Goal: Task Accomplishment & Management: Manage account settings

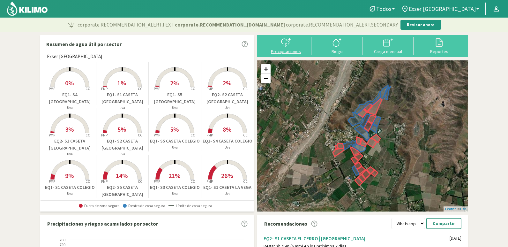
click at [290, 48] on svg-icon at bounding box center [286, 46] width 10 height 6
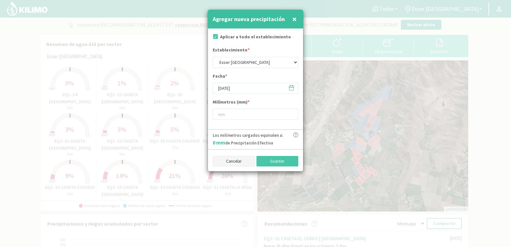
click at [232, 161] on button "Cancelar" at bounding box center [234, 161] width 42 height 11
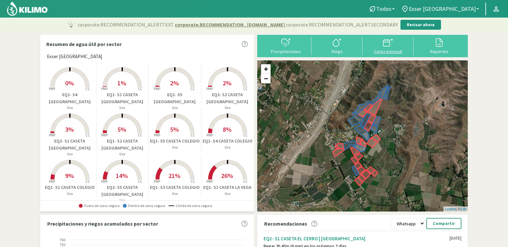
click at [384, 44] on icon at bounding box center [387, 43] width 6 height 6
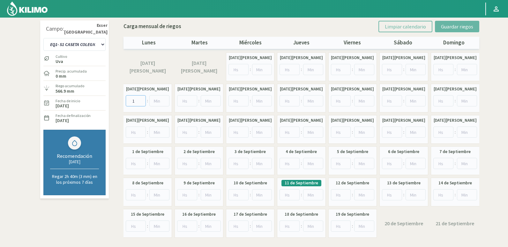
click at [141, 98] on input "1" at bounding box center [136, 100] width 20 height 11
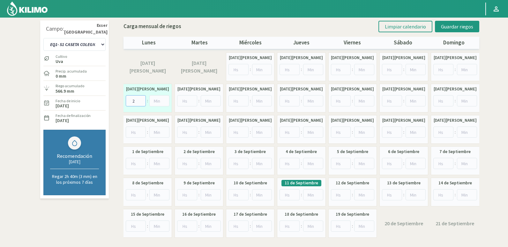
click at [141, 98] on input "2" at bounding box center [136, 100] width 20 height 11
click at [141, 98] on input "3" at bounding box center [136, 100] width 20 height 11
type input "6"
click at [141, 98] on input "6" at bounding box center [136, 100] width 20 height 11
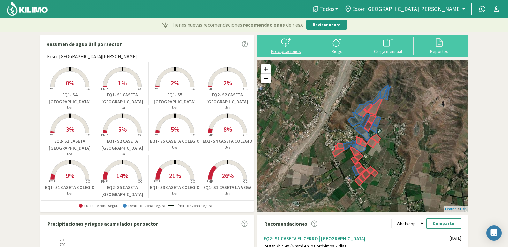
click at [292, 50] on div "Precipitaciones" at bounding box center [286, 51] width 47 height 4
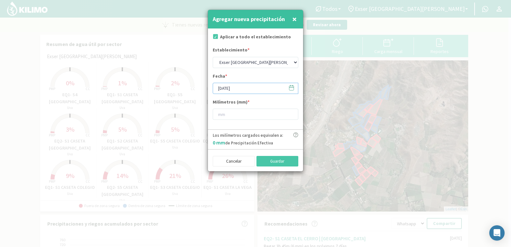
click at [259, 88] on input "[DATE]" at bounding box center [256, 88] width 86 height 11
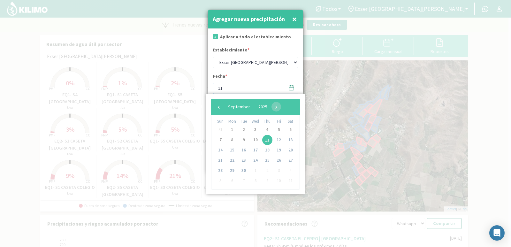
type input "1"
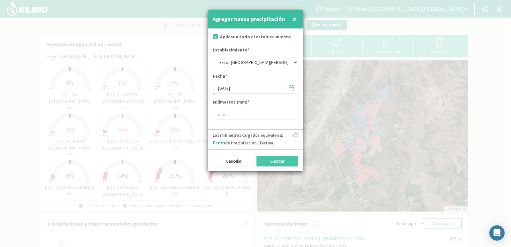
click at [250, 87] on input "[DATE]" at bounding box center [256, 88] width 86 height 11
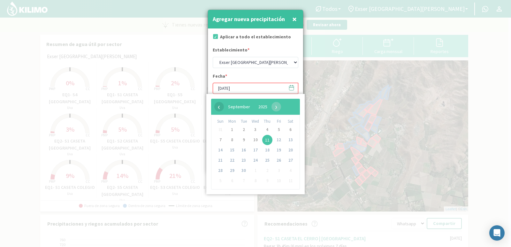
click at [218, 106] on span "‹" at bounding box center [219, 107] width 10 height 10
click at [266, 140] on span "12" at bounding box center [267, 140] width 10 height 10
type input "12/06/2025"
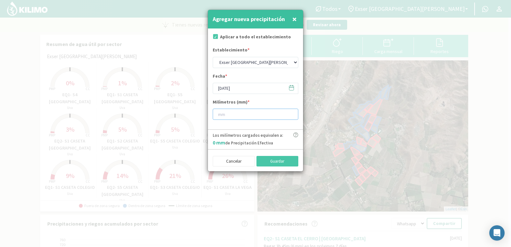
click at [240, 115] on input "number" at bounding box center [256, 114] width 86 height 11
click at [291, 116] on input "27" at bounding box center [256, 114] width 86 height 11
type input "28"
click at [291, 113] on input "28" at bounding box center [256, 114] width 86 height 11
click at [267, 125] on form "Aplicar a todo el establecimiento Establecimiento * Exser Punta El Olivo Fecha …" at bounding box center [255, 79] width 95 height 101
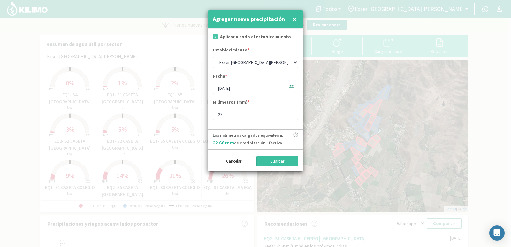
click at [272, 161] on button "Guardar" at bounding box center [277, 161] width 42 height 11
type input "[DATE]"
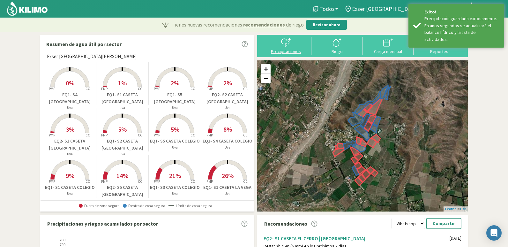
click at [286, 41] on icon at bounding box center [286, 42] width 10 height 10
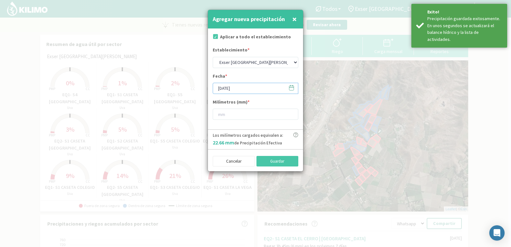
click at [255, 86] on input "[DATE]" at bounding box center [256, 88] width 86 height 11
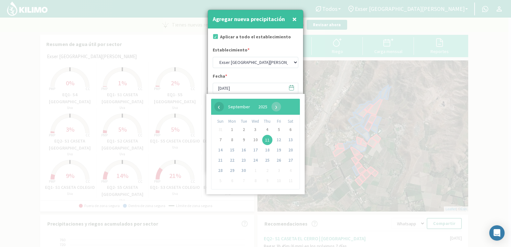
click at [220, 107] on span "‹" at bounding box center [219, 107] width 10 height 10
click at [255, 150] on span "16" at bounding box center [255, 150] width 10 height 10
type input "16/07/2025"
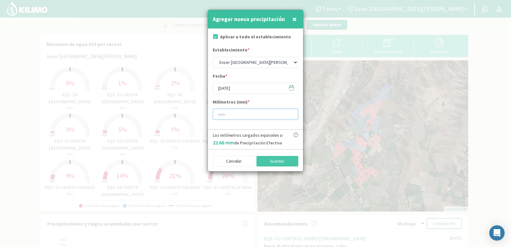
click at [248, 114] on input "number" at bounding box center [256, 114] width 86 height 11
type input "22"
click at [270, 159] on button "Guardar" at bounding box center [277, 161] width 42 height 11
type input "[DATE]"
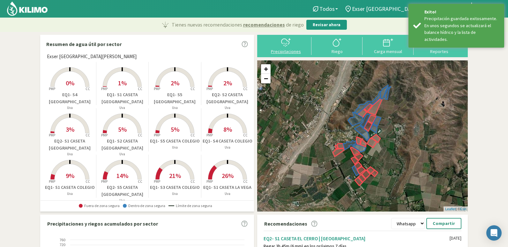
click at [292, 48] on button "Precipitaciones" at bounding box center [286, 45] width 51 height 17
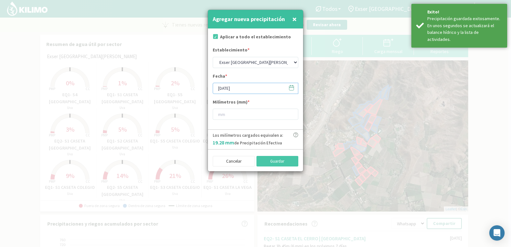
click at [251, 89] on input "[DATE]" at bounding box center [256, 88] width 86 height 11
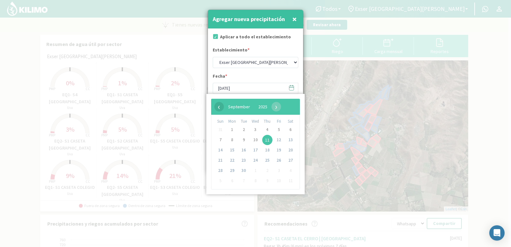
click at [219, 108] on span "‹" at bounding box center [219, 107] width 10 height 10
click at [241, 161] on span "22" at bounding box center [244, 160] width 10 height 10
type input "22/07/2025"
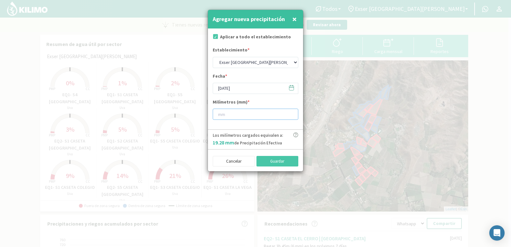
click at [249, 112] on input "number" at bounding box center [256, 114] width 86 height 11
type input "10.6"
click at [275, 162] on button "Guardar" at bounding box center [277, 161] width 42 height 11
type input "[DATE]"
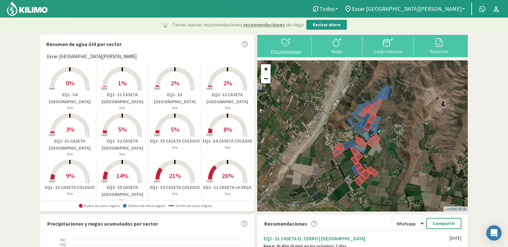
click at [290, 46] on icon at bounding box center [286, 42] width 10 height 10
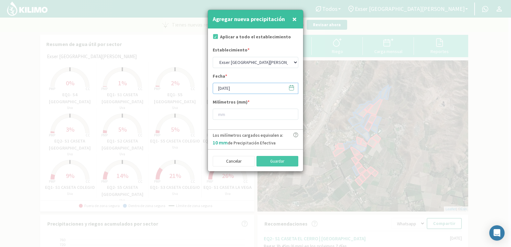
click at [255, 88] on input "[DATE]" at bounding box center [256, 88] width 86 height 11
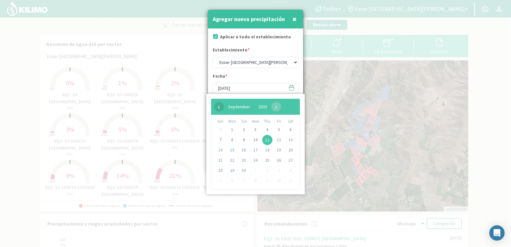
click at [220, 108] on span "‹" at bounding box center [219, 107] width 10 height 10
click at [278, 128] on span "1" at bounding box center [279, 130] width 10 height 10
type input "01/08/2025"
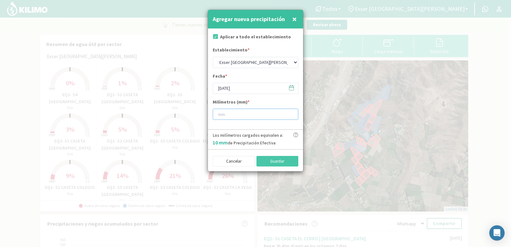
click at [250, 116] on input "number" at bounding box center [256, 114] width 86 height 11
type input "27"
click at [277, 160] on button "Guardar" at bounding box center [277, 161] width 42 height 11
type input "[DATE]"
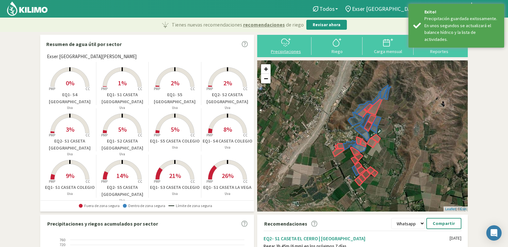
click at [286, 51] on div "Precipitaciones" at bounding box center [286, 51] width 47 height 4
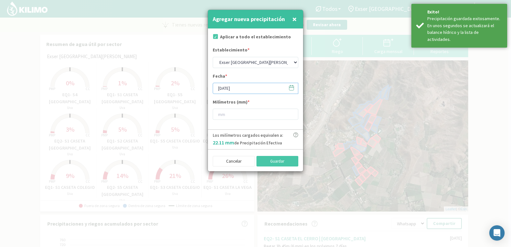
click at [252, 90] on input "[DATE]" at bounding box center [256, 88] width 86 height 11
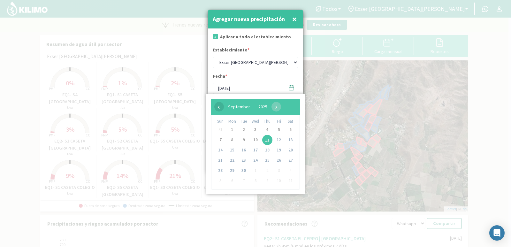
click at [220, 106] on span "‹" at bounding box center [219, 107] width 10 height 10
click at [279, 161] on span "22" at bounding box center [279, 160] width 10 height 10
type input "22/08/2025"
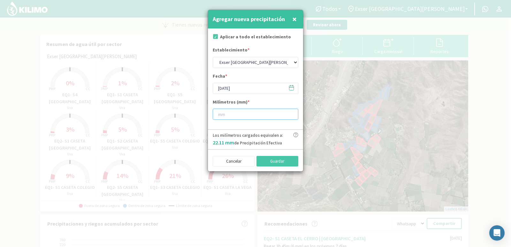
click at [275, 114] on input "number" at bounding box center [256, 114] width 86 height 11
type input "25"
click at [286, 157] on button "Guardar" at bounding box center [277, 161] width 42 height 11
type input "[DATE]"
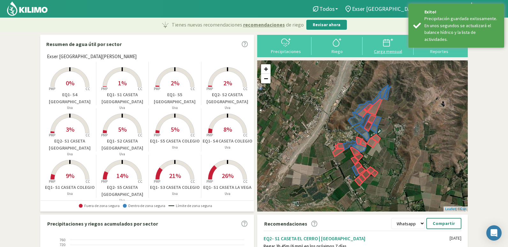
click at [383, 47] on div at bounding box center [388, 42] width 47 height 10
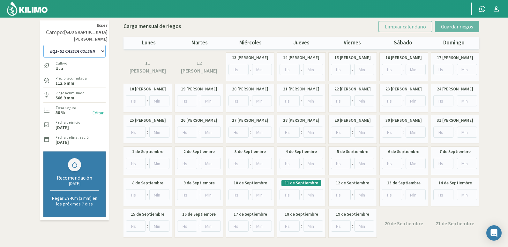
click at [96, 45] on select "EQ1- S1 CASETA COLEGIO EQ1- S1 CASETA EL ALAMO EQ1- S1 CASETA EL CERRO EQ1- S1 …" at bounding box center [74, 51] width 62 height 13
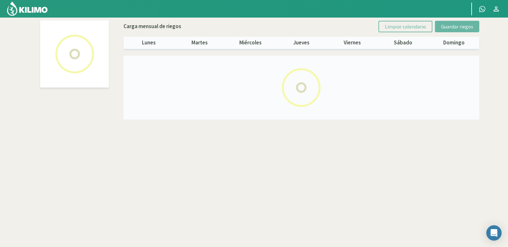
select select "2: Object"
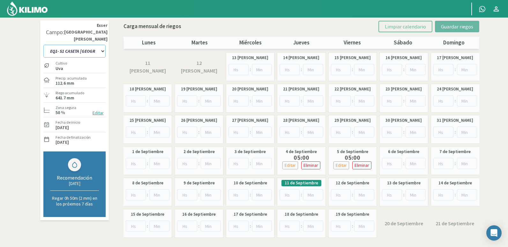
click at [99, 46] on select "EQ1- S1 CASETA COLEGIO EQ1- S1 CASETA EL ALAMO EQ1- S1 CASETA EL CERRO EQ1- S1 …" at bounding box center [74, 51] width 62 height 13
click at [102, 45] on select "EQ1- S1 CASETA COLEGIO EQ1- S1 CASETA EL ALAMO EQ1- S1 CASETA EL CERRO EQ1- S1 …" at bounding box center [74, 51] width 62 height 13
click at [97, 45] on select "EQ1- S1 CASETA COLEGIO EQ1- S1 CASETA EL ALAMO EQ1- S1 CASETA EL CERRO EQ1- S1 …" at bounding box center [74, 51] width 62 height 13
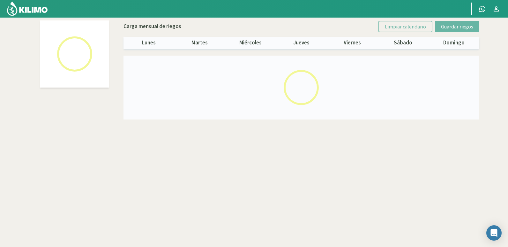
select select "23: Object"
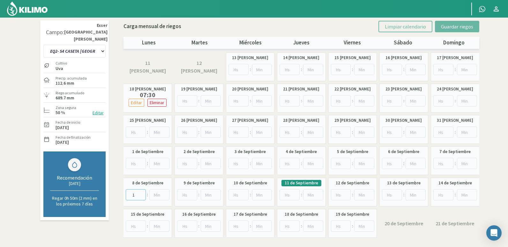
click at [142, 193] on input "1" at bounding box center [136, 194] width 20 height 11
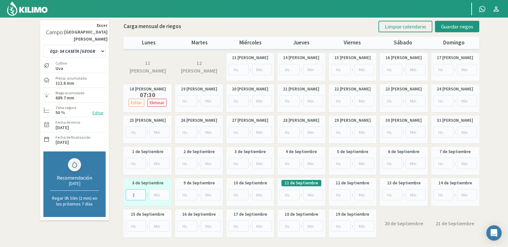
click at [142, 193] on input "2" at bounding box center [136, 194] width 20 height 11
click at [142, 193] on input "3" at bounding box center [136, 194] width 20 height 11
click at [142, 193] on input "4" at bounding box center [136, 194] width 20 height 11
type input "5"
click at [142, 193] on input "5" at bounding box center [136, 194] width 20 height 11
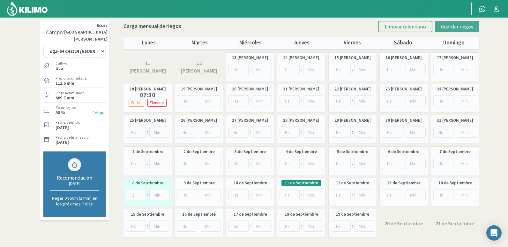
click at [458, 25] on span "Guardar riegos" at bounding box center [457, 26] width 32 height 6
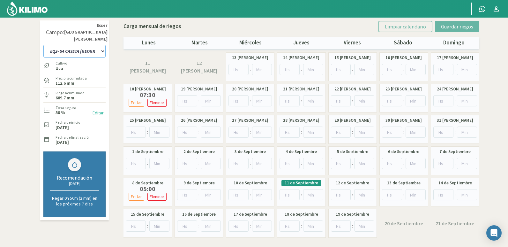
click at [101, 45] on select "EQ1- S1 CASETA COLEGIO EQ1- S1 CASETA EL ALAMO EQ1- S1 CASETA EL CERRO EQ1- S1 …" at bounding box center [74, 51] width 62 height 13
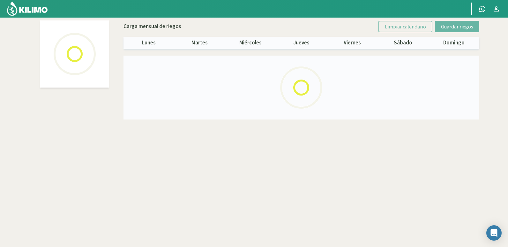
select select "21: Object"
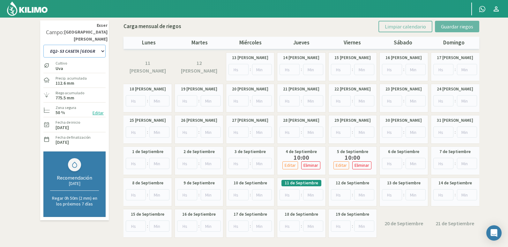
click at [97, 45] on select "EQ1- S1 CASETA COLEGIO EQ1- S1 CASETA EL ALAMO EQ1- S1 CASETA EL CERRO EQ1- S1 …" at bounding box center [74, 51] width 62 height 13
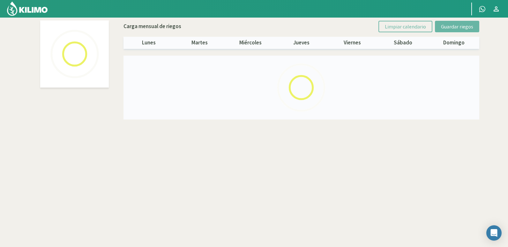
select select "25: Object"
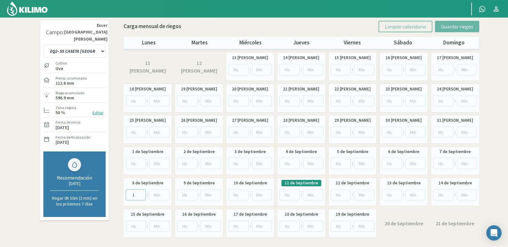
click at [142, 193] on input "1" at bounding box center [136, 194] width 20 height 11
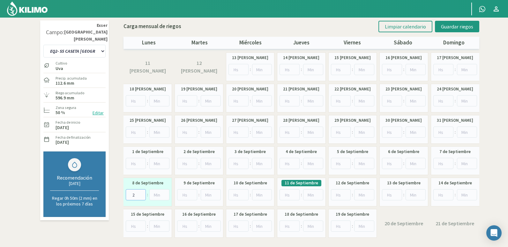
click at [142, 193] on input "2" at bounding box center [136, 194] width 20 height 11
click at [142, 193] on input "3" at bounding box center [136, 194] width 20 height 11
click at [142, 193] on input "4" at bounding box center [136, 194] width 20 height 11
type input "5"
click at [142, 193] on input "5" at bounding box center [136, 194] width 20 height 11
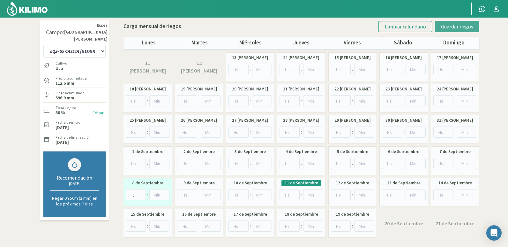
click at [448, 28] on span "Guardar riegos" at bounding box center [457, 26] width 32 height 6
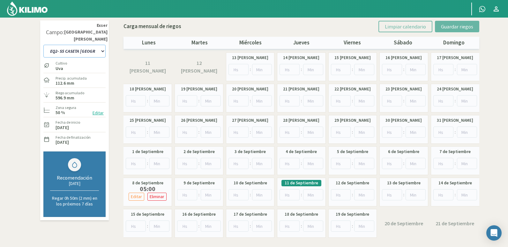
click at [99, 45] on select "EQ1- S1 CASETA COLEGIO EQ1- S1 CASETA EL ALAMO EQ1- S1 CASETA EL CERRO EQ1- S1 …" at bounding box center [74, 51] width 62 height 13
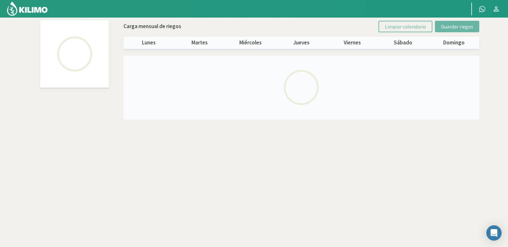
select select "5: Object"
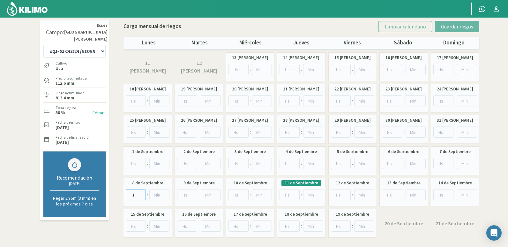
click at [142, 192] on input "1" at bounding box center [136, 194] width 20 height 11
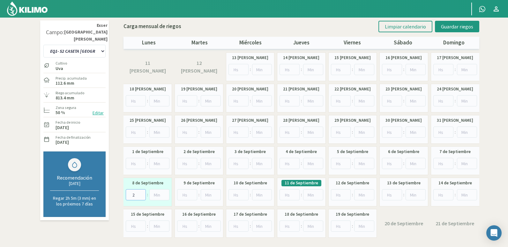
click at [142, 192] on input "2" at bounding box center [136, 194] width 20 height 11
click at [142, 192] on input "3" at bounding box center [136, 194] width 20 height 11
click at [142, 192] on input "4" at bounding box center [136, 194] width 20 height 11
click at [142, 192] on input "5" at bounding box center [136, 194] width 20 height 11
click at [142, 192] on input "6" at bounding box center [136, 194] width 20 height 11
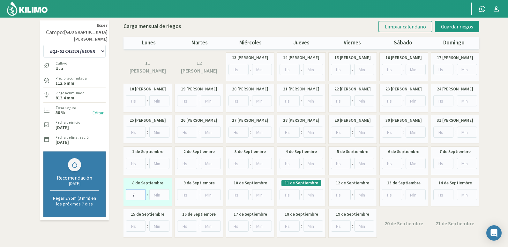
type input "7"
click at [142, 192] on input "7" at bounding box center [136, 194] width 20 height 11
click at [460, 27] on span "Guardar riegos" at bounding box center [457, 26] width 32 height 6
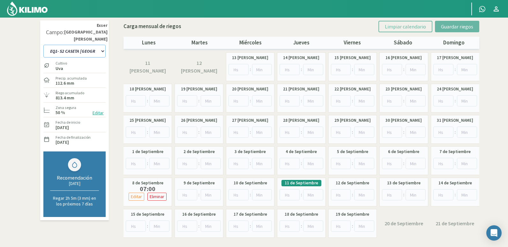
click at [99, 45] on select "EQ1- S1 CASETA COLEGIO EQ1- S1 CASETA EL ALAMO EQ1- S1 CASETA EL CERRO EQ1- S1 …" at bounding box center [74, 51] width 62 height 13
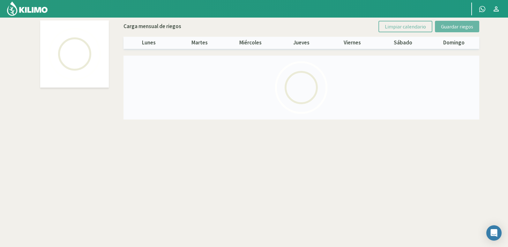
select select "10: Object"
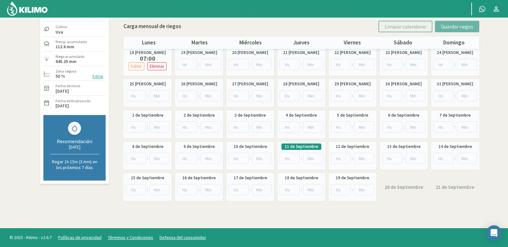
scroll to position [37, 0]
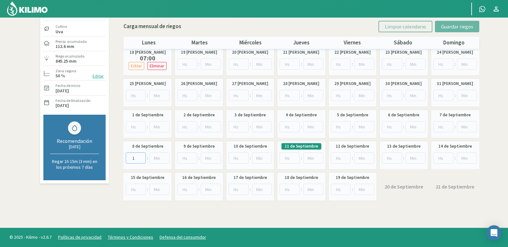
click at [141, 156] on input "1" at bounding box center [136, 157] width 20 height 11
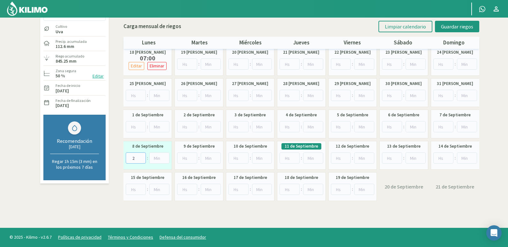
click at [141, 156] on input "2" at bounding box center [136, 157] width 20 height 11
click at [141, 156] on input "3" at bounding box center [136, 157] width 20 height 11
click at [141, 156] on input "4" at bounding box center [136, 157] width 20 height 11
click at [141, 156] on input "5" at bounding box center [136, 157] width 20 height 11
click at [141, 156] on input "6" at bounding box center [136, 157] width 20 height 11
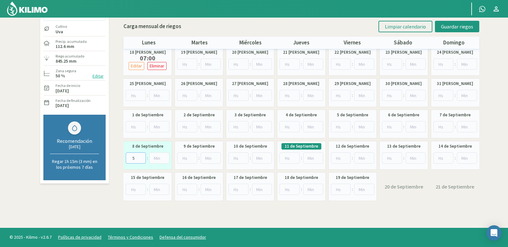
click at [141, 158] on input "5" at bounding box center [136, 157] width 20 height 11
click at [143, 157] on input "6" at bounding box center [136, 157] width 20 height 11
click at [143, 157] on input "7" at bounding box center [136, 157] width 20 height 11
click at [143, 157] on input "8" at bounding box center [136, 157] width 20 height 11
click at [143, 157] on input "9" at bounding box center [136, 157] width 20 height 11
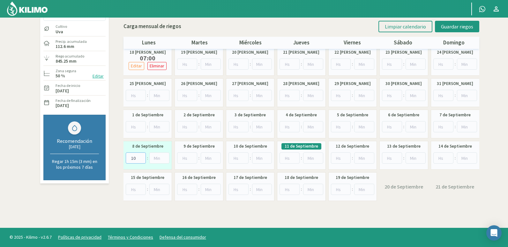
type input "10"
click at [143, 157] on input "10" at bounding box center [136, 157] width 20 height 11
click at [464, 22] on button "Guardar riegos" at bounding box center [457, 26] width 44 height 11
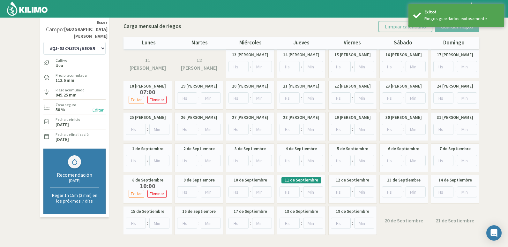
scroll to position [0, 0]
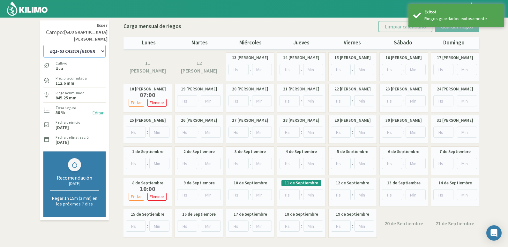
click at [98, 45] on select "EQ1- S1 CASETA COLEGIO EQ1- S1 CASETA EL ALAMO EQ1- S1 CASETA EL CERRO EQ1- S1 …" at bounding box center [74, 51] width 62 height 13
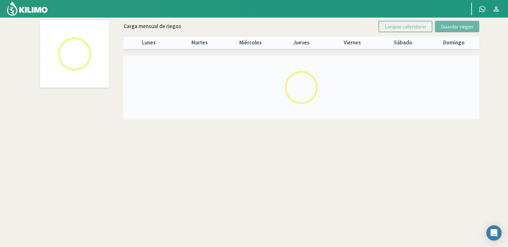
select select "14: Object"
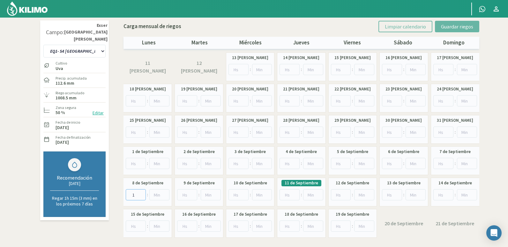
click at [141, 193] on input "1" at bounding box center [136, 194] width 20 height 11
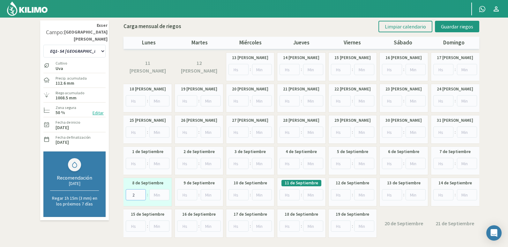
click at [141, 193] on input "2" at bounding box center [136, 194] width 20 height 11
click at [141, 193] on input "3" at bounding box center [136, 194] width 20 height 11
click at [141, 193] on input "4" at bounding box center [136, 194] width 20 height 11
click at [141, 193] on input "5" at bounding box center [136, 194] width 20 height 11
click at [141, 193] on input "6" at bounding box center [136, 194] width 20 height 11
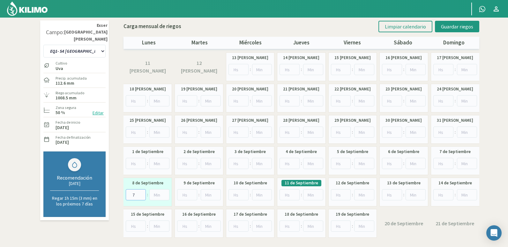
click at [141, 193] on input "7" at bounding box center [136, 194] width 20 height 11
click at [141, 193] on input "8" at bounding box center [136, 194] width 20 height 11
click at [141, 193] on input "9" at bounding box center [136, 194] width 20 height 11
type input "10"
click at [141, 193] on input "10" at bounding box center [136, 194] width 20 height 11
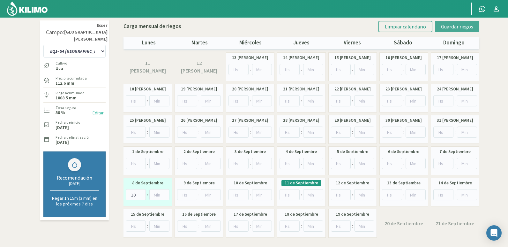
click at [466, 24] on span "Guardar riegos" at bounding box center [457, 26] width 32 height 6
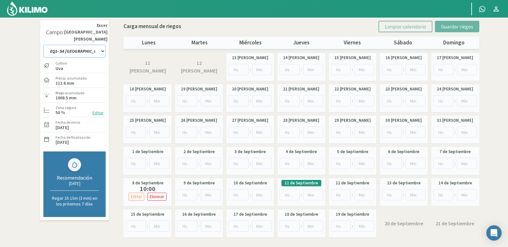
click at [91, 45] on select "EQ1- S1 CASETA COLEGIO EQ1- S1 CASETA EL ALAMO EQ1- S1 CASETA EL CERRO EQ1- S1 …" at bounding box center [74, 51] width 62 height 13
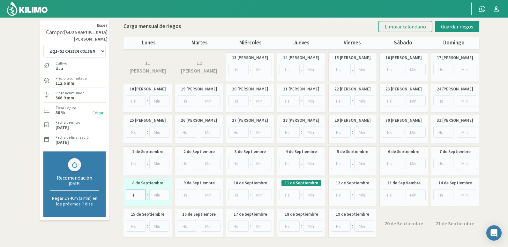
click at [142, 193] on input "1" at bounding box center [136, 194] width 20 height 11
click at [142, 193] on input "2" at bounding box center [136, 194] width 20 height 11
click at [142, 193] on input "3" at bounding box center [136, 194] width 20 height 11
click at [142, 193] on input "4" at bounding box center [136, 194] width 20 height 11
click at [142, 193] on input "5" at bounding box center [136, 194] width 20 height 11
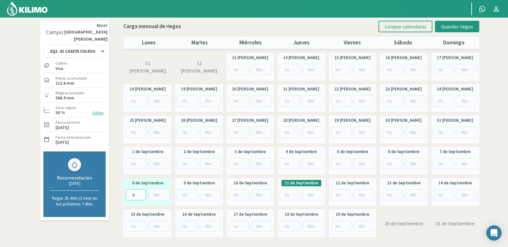
click at [142, 193] on input "6" at bounding box center [136, 194] width 20 height 11
click at [142, 193] on input "7" at bounding box center [136, 194] width 20 height 11
click at [142, 193] on input "8" at bounding box center [136, 194] width 20 height 11
type input "9"
click at [142, 193] on input "9" at bounding box center [136, 194] width 20 height 11
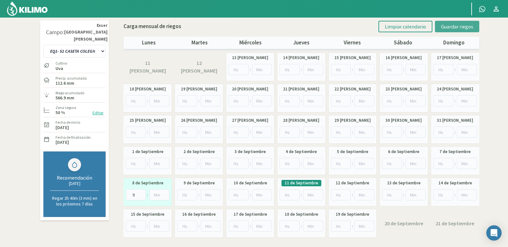
click at [457, 30] on button "Guardar riegos" at bounding box center [457, 26] width 44 height 11
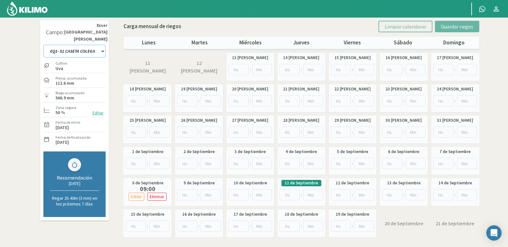
click at [98, 45] on select "EQ1- S1 CASETA COLEGIO EQ1- S1 CASETA EL ALAMO EQ1- S1 CASETA EL CERRO EQ1- S1 …" at bounding box center [74, 51] width 62 height 13
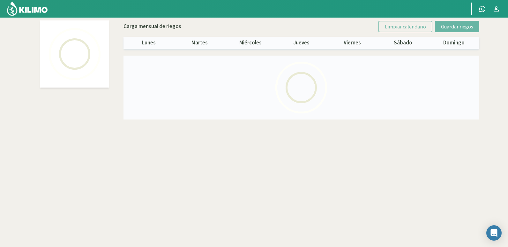
select select "17: Object"
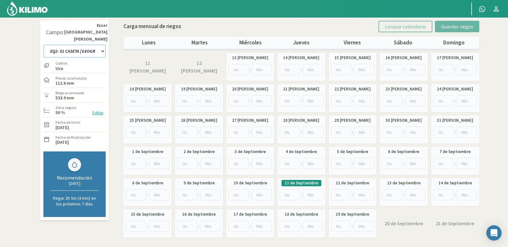
click at [98, 45] on select "EQ1- S1 CASETA COLEGIO EQ1- S1 CASETA EL ALAMO EQ1- S1 CASETA EL CERRO EQ1- S1 …" at bounding box center [74, 51] width 62 height 13
click at [93, 45] on select "EQ1- S1 CASETA COLEGIO EQ1- S1 CASETA EL ALAMO EQ1- S1 CASETA EL CERRO EQ1- S1 …" at bounding box center [74, 51] width 62 height 13
click at [94, 45] on select "EQ1- S1 CASETA COLEGIO EQ1- S1 CASETA EL ALAMO EQ1- S1 CASETA EL CERRO EQ1- S1 …" at bounding box center [74, 51] width 62 height 13
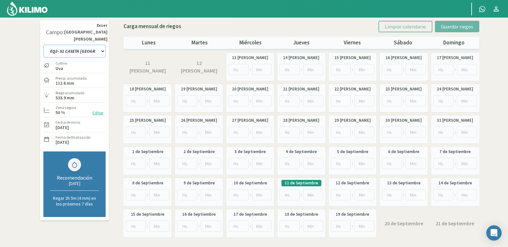
click at [102, 45] on select "EQ1- S1 CASETA COLEGIO EQ1- S1 CASETA EL ALAMO EQ1- S1 CASETA EL CERRO EQ1- S1 …" at bounding box center [74, 51] width 62 height 13
click at [99, 45] on select "EQ1- S1 CASETA COLEGIO EQ1- S1 CASETA EL ALAMO EQ1- S1 CASETA EL CERRO EQ1- S1 …" at bounding box center [74, 51] width 62 height 13
click at [101, 45] on select "EQ1- S1 CASETA COLEGIO EQ1- S1 CASETA EL ALAMO EQ1- S1 CASETA EL CERRO EQ1- S1 …" at bounding box center [74, 51] width 62 height 13
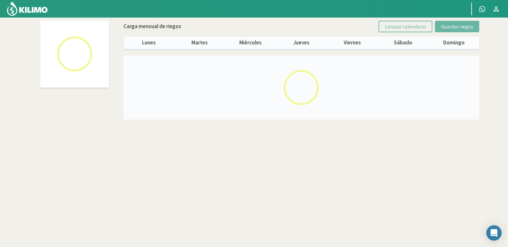
select select "11: Object"
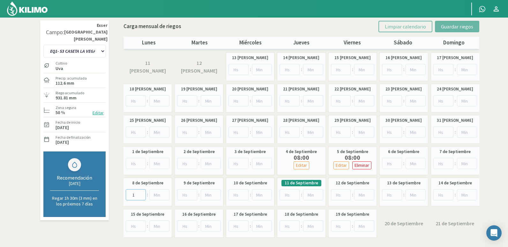
click at [142, 193] on input "1" at bounding box center [136, 194] width 20 height 11
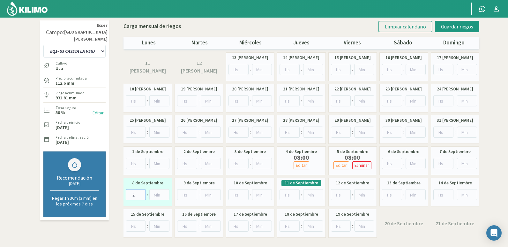
click at [142, 193] on input "2" at bounding box center [136, 194] width 20 height 11
click at [142, 193] on input "3" at bounding box center [136, 194] width 20 height 11
click at [142, 193] on input "4" at bounding box center [136, 194] width 20 height 11
type input "5"
click at [142, 193] on input "5" at bounding box center [136, 194] width 20 height 11
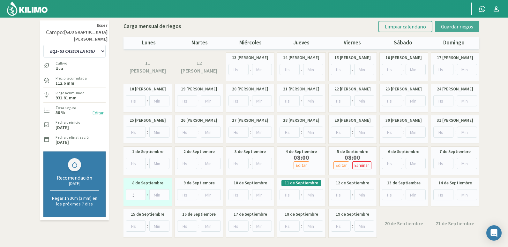
click at [459, 24] on span "Guardar riegos" at bounding box center [457, 26] width 32 height 6
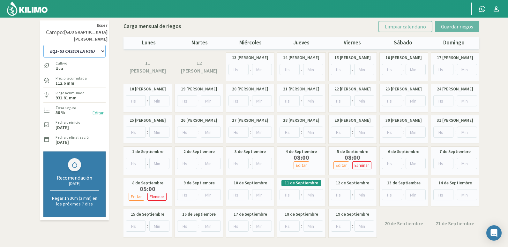
click at [95, 47] on select "EQ1- S1 CASETA COLEGIO EQ1- S1 CASETA EL ALAMO EQ1- S1 CASETA EL CERRO EQ1- S1 …" at bounding box center [74, 51] width 62 height 13
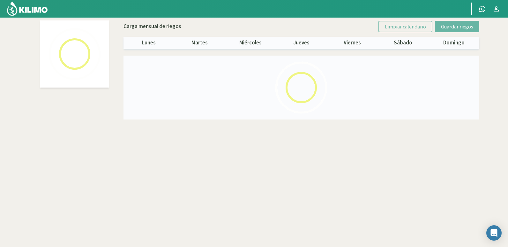
select select "23: Object"
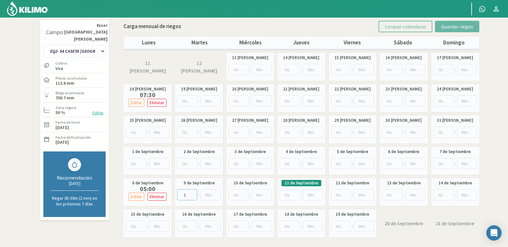
click at [194, 193] on input "1" at bounding box center [187, 194] width 20 height 11
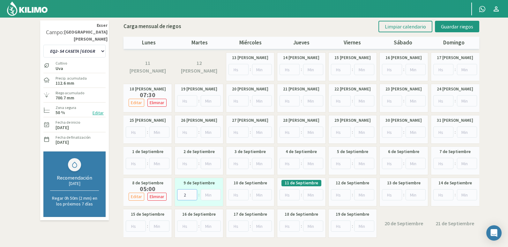
click at [194, 193] on input "2" at bounding box center [187, 194] width 20 height 11
click at [194, 193] on input "3" at bounding box center [187, 194] width 20 height 11
type input "4"
click at [194, 193] on input "4" at bounding box center [187, 194] width 20 height 11
click at [448, 26] on span "Guardar riegos" at bounding box center [457, 26] width 32 height 6
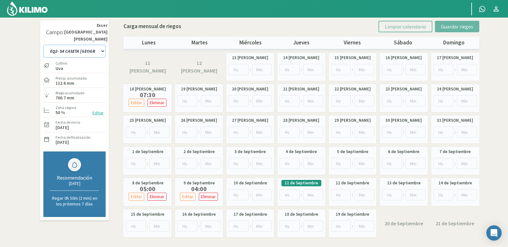
click at [101, 45] on select "EQ1- S1 CASETA COLEGIO EQ1- S1 CASETA EL ALAMO EQ1- S1 CASETA EL CERRO EQ1- S1 …" at bounding box center [74, 51] width 62 height 13
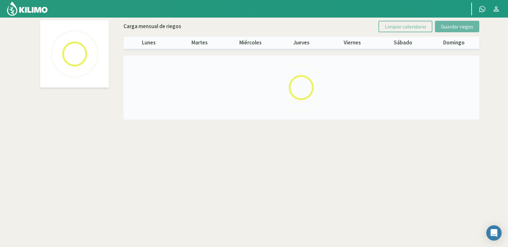
select select "25: Object"
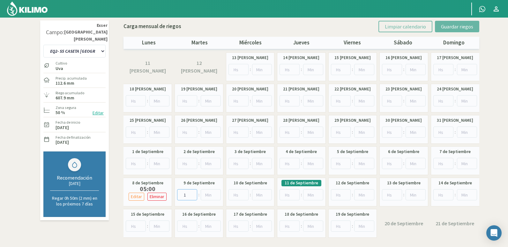
click at [192, 192] on input "1" at bounding box center [187, 194] width 20 height 11
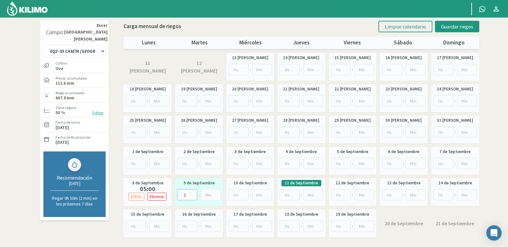
click at [192, 192] on input "2" at bounding box center [187, 194] width 20 height 11
click at [192, 192] on input "3" at bounding box center [187, 194] width 20 height 11
type input "4"
click at [192, 192] on input "4" at bounding box center [187, 194] width 20 height 11
click at [462, 27] on span "Guardar riegos" at bounding box center [457, 26] width 32 height 6
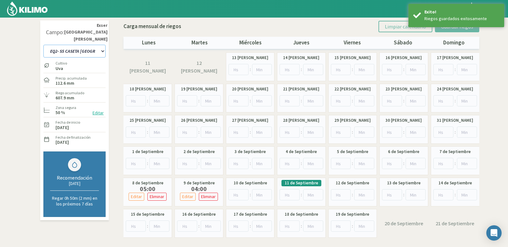
click at [97, 45] on select "EQ1- S1 CASETA COLEGIO EQ1- S1 CASETA EL ALAMO EQ1- S1 CASETA EL CERRO EQ1- S1 …" at bounding box center [74, 51] width 62 height 13
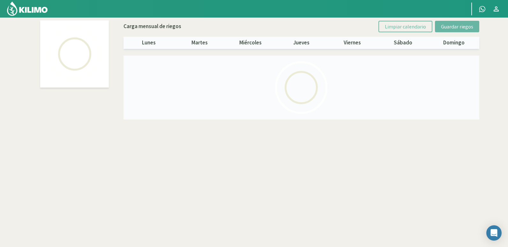
select select "5: Object"
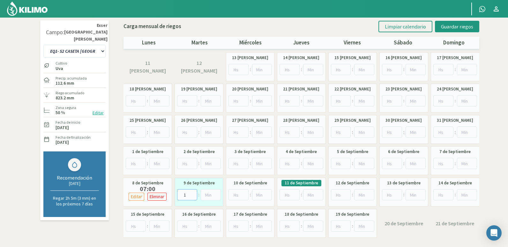
click at [193, 193] on input "1" at bounding box center [187, 194] width 20 height 11
click at [193, 193] on input "2" at bounding box center [187, 194] width 20 height 11
click at [193, 193] on input "3" at bounding box center [187, 194] width 20 height 11
click at [193, 193] on input "4" at bounding box center [187, 194] width 20 height 11
click at [193, 193] on input "5" at bounding box center [187, 194] width 20 height 11
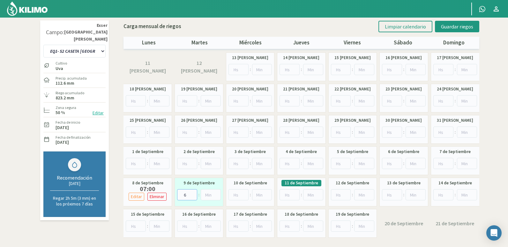
click at [193, 193] on input "6" at bounding box center [187, 194] width 20 height 11
type input "7"
click at [193, 193] on input "7" at bounding box center [187, 194] width 20 height 11
click at [468, 24] on span "Guardar riegos" at bounding box center [457, 26] width 32 height 6
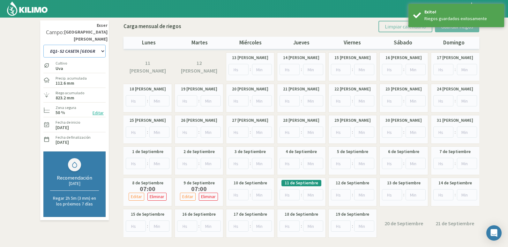
click at [95, 47] on select "EQ1- S1 CASETA COLEGIO EQ1- S1 CASETA EL ALAMO EQ1- S1 CASETA EL CERRO EQ1- S1 …" at bounding box center [74, 51] width 62 height 13
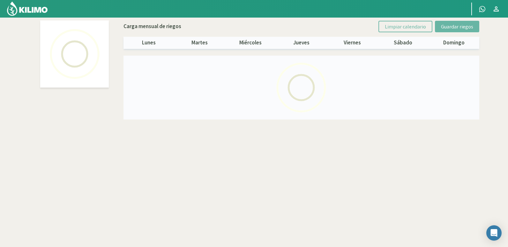
select select "10: Object"
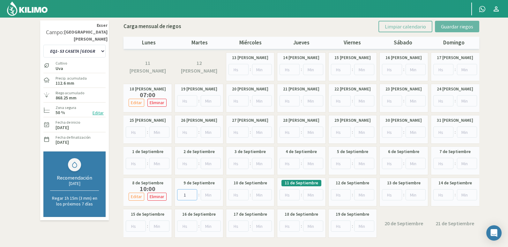
click at [193, 193] on input "1" at bounding box center [187, 194] width 20 height 11
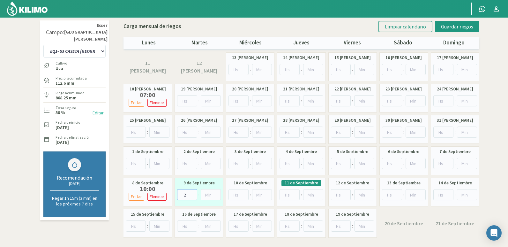
click at [193, 193] on input "2" at bounding box center [187, 194] width 20 height 11
click at [193, 193] on input "3" at bounding box center [187, 194] width 20 height 11
click at [193, 193] on input "4" at bounding box center [187, 194] width 20 height 11
click at [193, 193] on input "5" at bounding box center [187, 194] width 20 height 11
click at [193, 193] on input "6" at bounding box center [187, 194] width 20 height 11
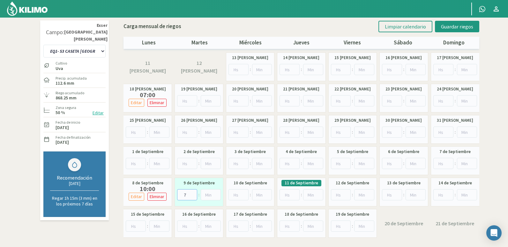
click at [193, 193] on input "7" at bounding box center [187, 194] width 20 height 11
type input "8"
click at [193, 193] on input "8" at bounding box center [187, 194] width 20 height 11
click at [461, 27] on span "Guardar riegos" at bounding box center [457, 26] width 32 height 6
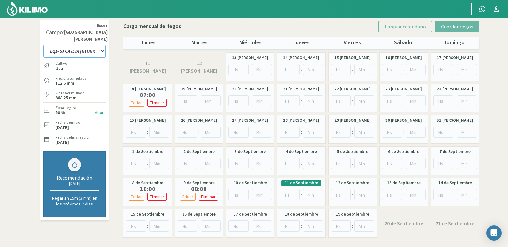
click at [90, 45] on select "EQ1- S1 CASETA COLEGIO EQ1- S1 CASETA EL ALAMO EQ1- S1 CASETA EL CERRO EQ1- S1 …" at bounding box center [74, 51] width 62 height 13
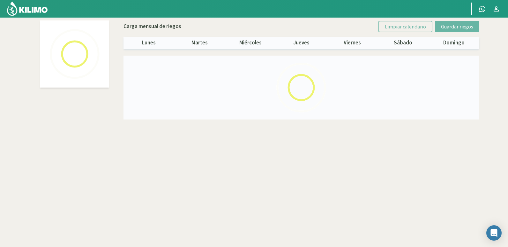
select select "14: Object"
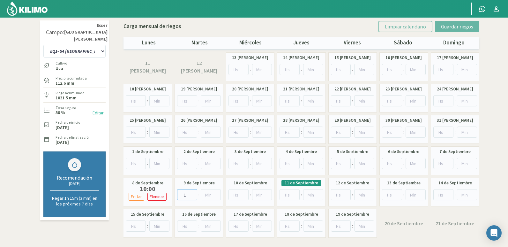
click at [194, 192] on input "1" at bounding box center [187, 194] width 20 height 11
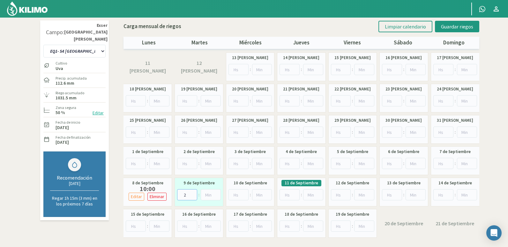
click at [194, 192] on input "2" at bounding box center [187, 194] width 20 height 11
click at [194, 192] on input "3" at bounding box center [187, 194] width 20 height 11
click at [194, 192] on input "4" at bounding box center [187, 194] width 20 height 11
click at [194, 192] on input "5" at bounding box center [187, 194] width 20 height 11
click at [194, 192] on input "6" at bounding box center [187, 194] width 20 height 11
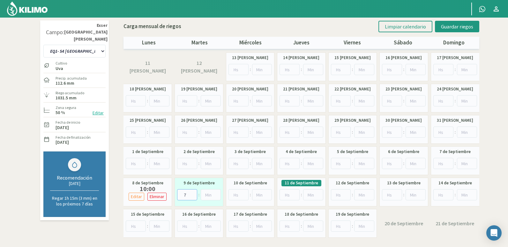
click at [194, 192] on input "7" at bounding box center [187, 194] width 20 height 11
type input "8"
click at [194, 192] on input "8" at bounding box center [187, 194] width 20 height 11
click at [453, 21] on button "Guardar riegos" at bounding box center [457, 26] width 44 height 11
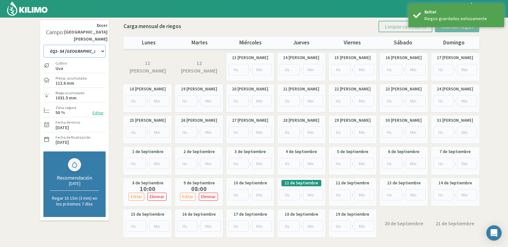
click at [84, 45] on select "EQ1- S1 CASETA COLEGIO EQ1- S1 CASETA EL ALAMO EQ1- S1 CASETA EL CERRO EQ1- S1 …" at bounding box center [74, 51] width 62 height 13
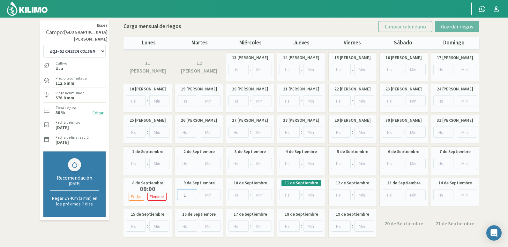
click at [193, 192] on input "1" at bounding box center [187, 194] width 20 height 11
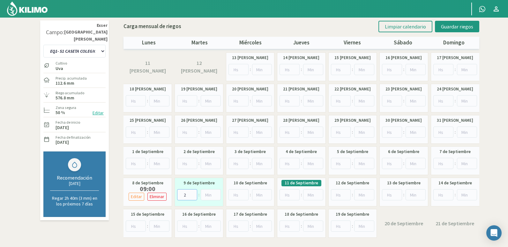
click at [193, 192] on input "2" at bounding box center [187, 194] width 20 height 11
click at [193, 192] on input "3" at bounding box center [187, 194] width 20 height 11
click at [193, 192] on input "4" at bounding box center [187, 194] width 20 height 11
click at [193, 192] on input "5" at bounding box center [187, 194] width 20 height 11
click at [193, 192] on input "6" at bounding box center [187, 194] width 20 height 11
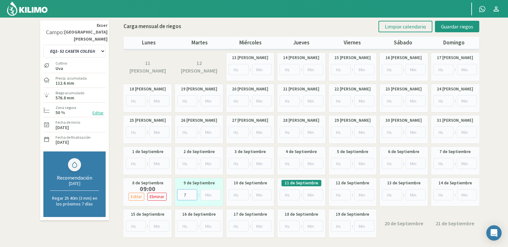
click at [193, 192] on input "7" at bounding box center [187, 194] width 20 height 11
click at [193, 192] on input "8" at bounding box center [187, 194] width 20 height 11
click at [193, 192] on input "9" at bounding box center [187, 194] width 20 height 11
click at [193, 192] on input "10" at bounding box center [187, 194] width 20 height 11
type input "9"
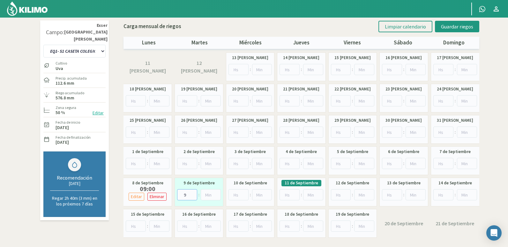
click at [192, 195] on input "9" at bounding box center [187, 194] width 20 height 11
click at [474, 22] on button "Guardar riegos" at bounding box center [457, 26] width 44 height 11
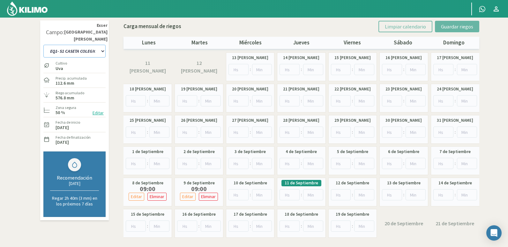
click at [98, 46] on select "EQ1- S1 CASETA COLEGIO EQ1- S1 CASETA EL ALAMO EQ1- S1 CASETA EL CERRO EQ1- S1 …" at bounding box center [74, 51] width 62 height 13
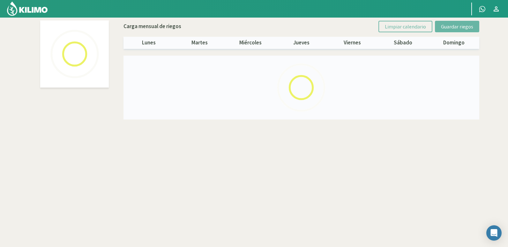
select select "11: Object"
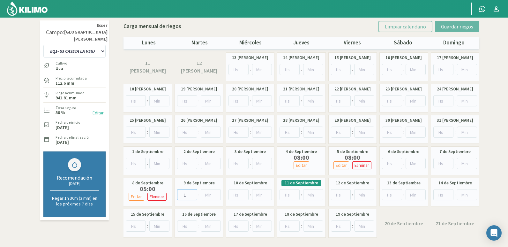
click at [193, 194] on input "1" at bounding box center [187, 194] width 20 height 11
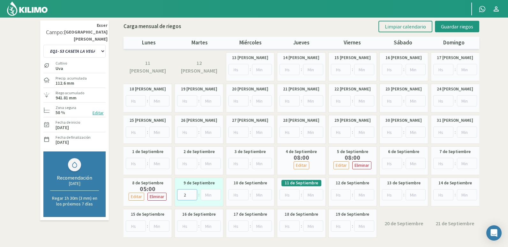
click at [193, 194] on input "2" at bounding box center [187, 194] width 20 height 11
click at [193, 194] on input "3" at bounding box center [187, 194] width 20 height 11
click at [193, 194] on input "4" at bounding box center [187, 194] width 20 height 11
click at [193, 194] on input "5" at bounding box center [187, 194] width 20 height 11
click at [193, 194] on input "6" at bounding box center [187, 194] width 20 height 11
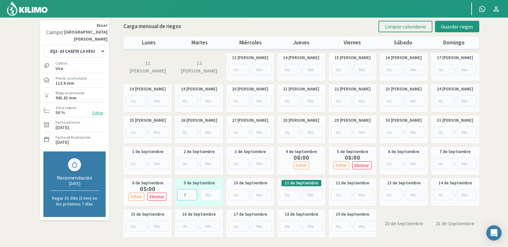
click at [193, 194] on input "7" at bounding box center [187, 194] width 20 height 11
type input "8"
click at [193, 194] on input "8" at bounding box center [187, 194] width 20 height 11
click at [454, 26] on span "Guardar riegos" at bounding box center [457, 26] width 32 height 6
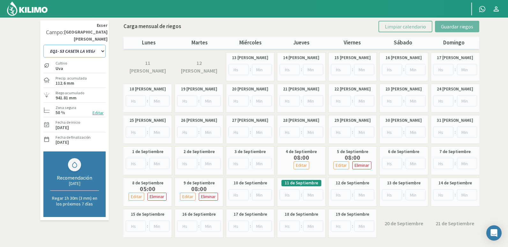
click at [99, 45] on select "EQ1- S1 CASETA COLEGIO EQ1- S1 CASETA EL ALAMO EQ1- S1 CASETA EL CERRO EQ1- S1 …" at bounding box center [74, 51] width 62 height 13
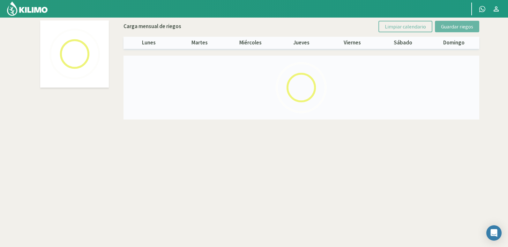
select select "16: Object"
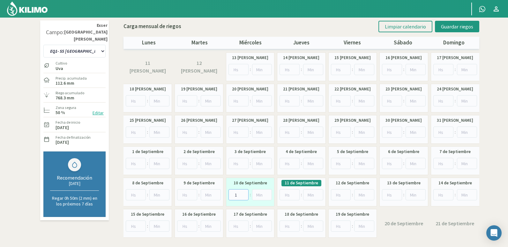
click at [245, 192] on input "1" at bounding box center [239, 194] width 20 height 11
click at [245, 192] on input "4" at bounding box center [239, 194] width 20 height 11
click at [245, 192] on input "5" at bounding box center [239, 194] width 20 height 11
click at [245, 192] on input "6" at bounding box center [239, 194] width 20 height 11
click at [245, 192] on input "7" at bounding box center [239, 194] width 20 height 11
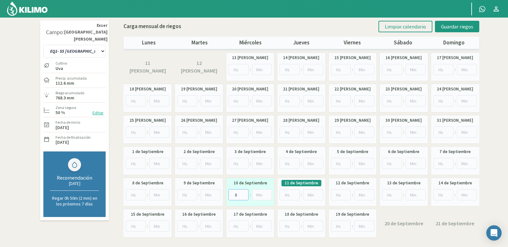
click at [245, 192] on input "8" at bounding box center [239, 194] width 20 height 11
click at [245, 192] on input "9" at bounding box center [239, 194] width 20 height 11
click at [245, 192] on input "10" at bounding box center [239, 194] width 20 height 11
click at [245, 192] on input "11" at bounding box center [239, 194] width 20 height 11
type input "10"
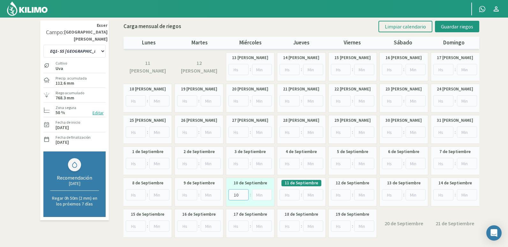
click at [244, 195] on input "10" at bounding box center [239, 194] width 20 height 11
click at [464, 27] on span "Guardar riegos" at bounding box center [457, 26] width 32 height 6
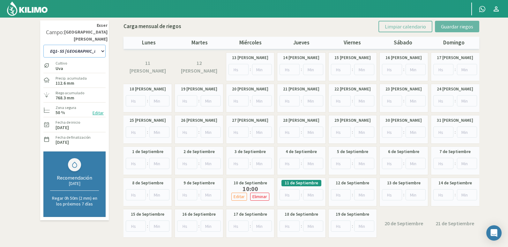
click at [99, 45] on select "EQ1- S1 CASETA COLEGIO EQ1- S1 CASETA EL ALAMO EQ1- S1 CASETA EL CERRO EQ1- S1 …" at bounding box center [74, 51] width 62 height 13
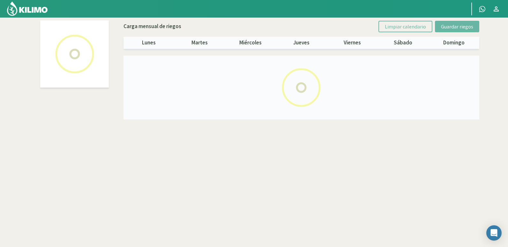
select select "13: Object"
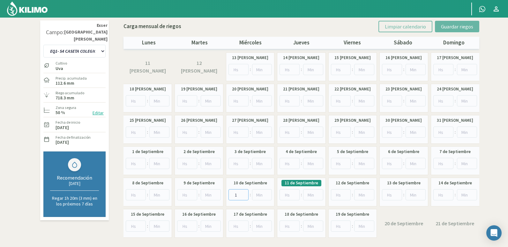
click at [244, 193] on input "1" at bounding box center [239, 194] width 20 height 11
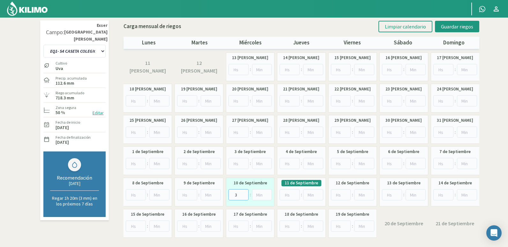
click at [244, 193] on input "3" at bounding box center [239, 194] width 20 height 11
click at [244, 193] on input "4" at bounding box center [239, 194] width 20 height 11
type input "5"
click at [244, 193] on input "5" at bounding box center [239, 194] width 20 height 11
click at [462, 21] on button "Guardar riegos" at bounding box center [457, 26] width 44 height 11
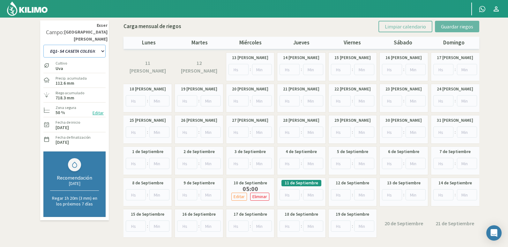
click at [99, 45] on select "EQ1- S1 CASETA COLEGIO EQ1- S1 CASETA EL ALAMO EQ1- S1 CASETA EL CERRO EQ1- S1 …" at bounding box center [74, 51] width 62 height 13
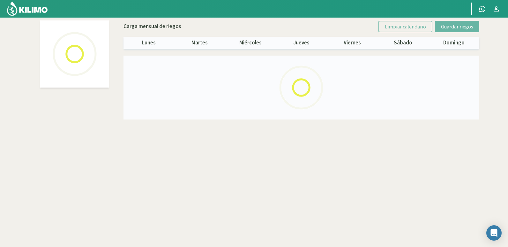
select select "15: Object"
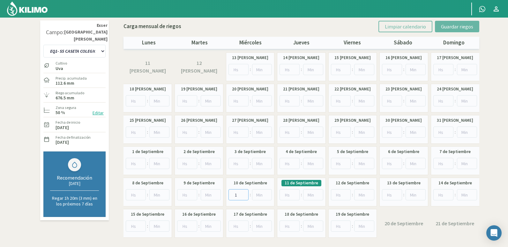
click at [244, 193] on input "1" at bounding box center [239, 194] width 20 height 11
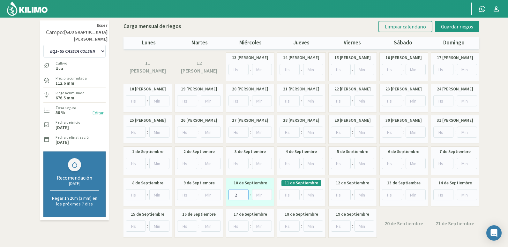
click at [244, 193] on input "2" at bounding box center [239, 194] width 20 height 11
click at [244, 193] on input "3" at bounding box center [239, 194] width 20 height 11
click at [244, 193] on input "4" at bounding box center [239, 194] width 20 height 11
type input "5"
click at [244, 193] on input "5" at bounding box center [239, 194] width 20 height 11
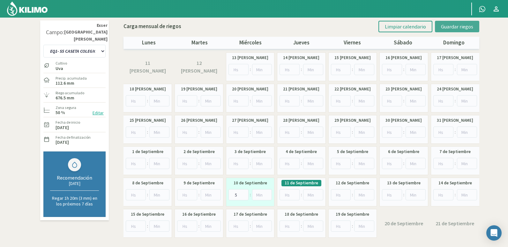
click at [477, 26] on button "Guardar riegos" at bounding box center [457, 26] width 44 height 11
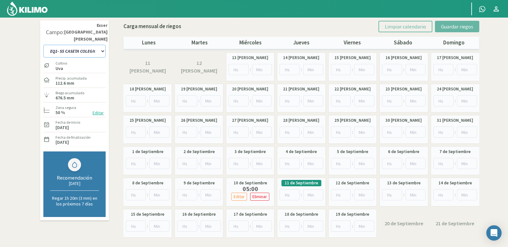
click at [101, 45] on select "EQ1- S1 CASETA COLEGIO EQ1- S1 CASETA EL ALAMO EQ1- S1 CASETA EL CERRO EQ1- S1 …" at bounding box center [74, 51] width 62 height 13
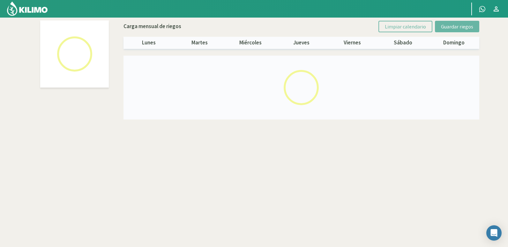
select select "16: Object"
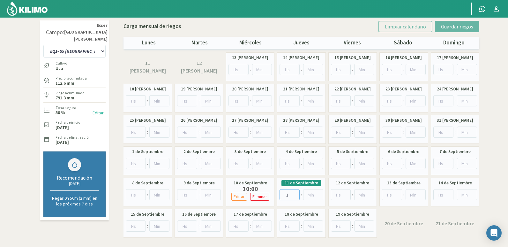
click at [296, 193] on input "1" at bounding box center [290, 194] width 20 height 11
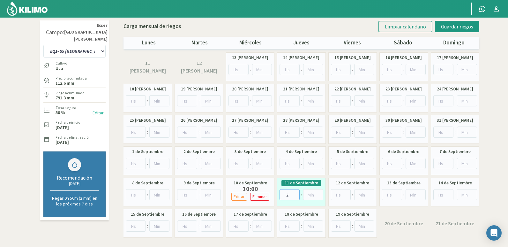
click at [296, 193] on input "2" at bounding box center [290, 194] width 20 height 11
click at [296, 193] on input "3" at bounding box center [290, 194] width 20 height 11
click at [296, 193] on input "4" at bounding box center [290, 194] width 20 height 11
click at [296, 193] on input "5" at bounding box center [290, 194] width 20 height 11
click at [296, 193] on input "6" at bounding box center [290, 194] width 20 height 11
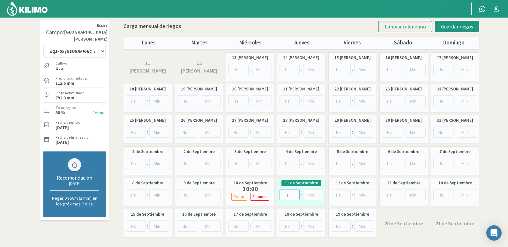
click at [296, 193] on input "7" at bounding box center [290, 194] width 20 height 11
type input "8"
click at [296, 193] on input "8" at bounding box center [290, 194] width 20 height 11
click at [468, 27] on span "Guardar riegos" at bounding box center [457, 26] width 32 height 6
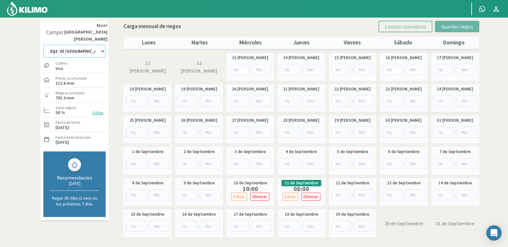
click at [98, 45] on select "EQ1- S1 CASETA COLEGIO EQ1- S1 CASETA EL ALAMO EQ1- S1 CASETA EL CERRO EQ1- S1 …" at bounding box center [74, 51] width 62 height 13
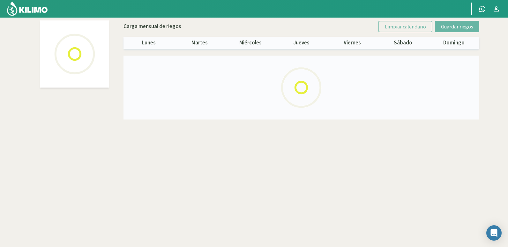
select select "13: Object"
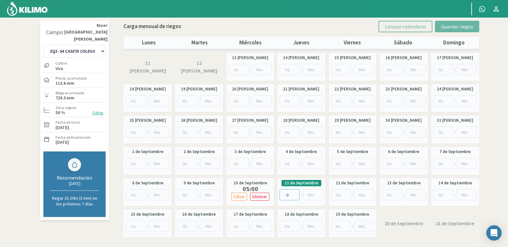
click at [294, 194] on input "0" at bounding box center [290, 194] width 20 height 11
click at [294, 192] on input "1" at bounding box center [290, 194] width 20 height 11
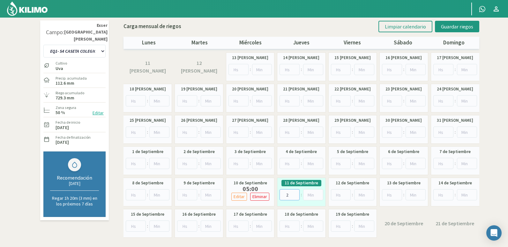
click at [294, 192] on input "2" at bounding box center [290, 194] width 20 height 11
click at [294, 192] on input "3" at bounding box center [290, 194] width 20 height 11
type input "4"
click at [294, 192] on input "4" at bounding box center [290, 194] width 20 height 11
click at [450, 29] on span "Guardar riegos" at bounding box center [457, 26] width 32 height 6
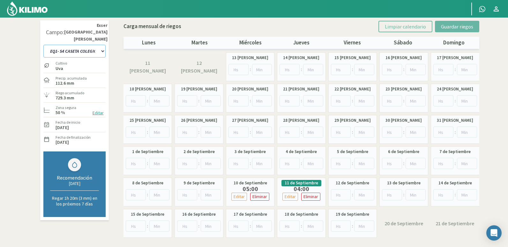
click at [102, 45] on select "EQ1- S1 CASETA COLEGIO EQ1- S1 CASETA EL ALAMO EQ1- S1 CASETA EL CERRO EQ1- S1 …" at bounding box center [74, 51] width 62 height 13
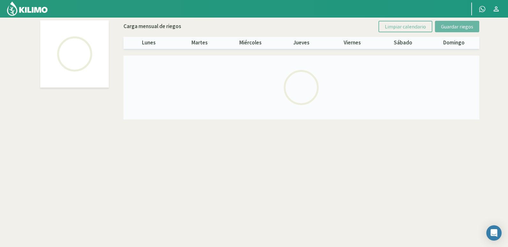
select select "15: Object"
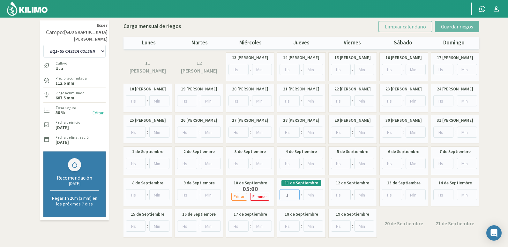
click at [296, 192] on input "1" at bounding box center [290, 194] width 20 height 11
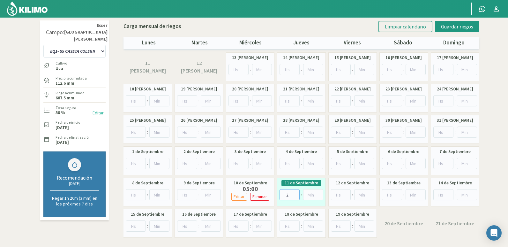
click at [296, 192] on input "2" at bounding box center [290, 194] width 20 height 11
click at [296, 192] on input "3" at bounding box center [290, 194] width 20 height 11
click at [296, 192] on input "4" at bounding box center [290, 194] width 20 height 11
click at [296, 192] on input "5" at bounding box center [290, 194] width 20 height 11
type input "4"
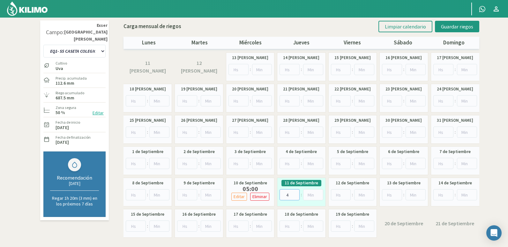
click at [295, 196] on input "4" at bounding box center [290, 194] width 20 height 11
click at [459, 21] on button "Guardar riegos" at bounding box center [457, 26] width 44 height 11
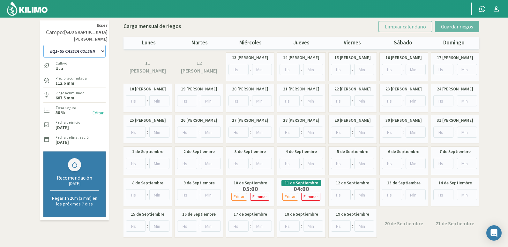
click at [98, 45] on select "EQ1- S1 CASETA COLEGIO EQ1- S1 CASETA EL ALAMO EQ1- S1 CASETA EL CERRO EQ1- S1 …" at bounding box center [74, 51] width 62 height 13
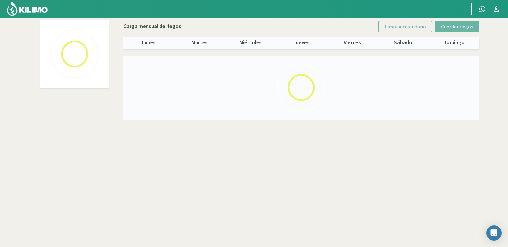
select select "24: Object"
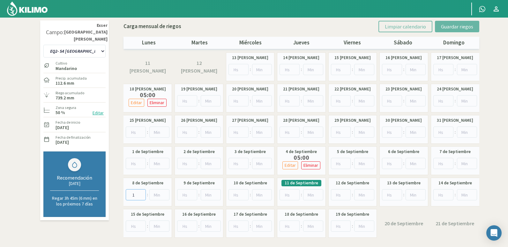
click at [142, 193] on input "1" at bounding box center [136, 194] width 20 height 11
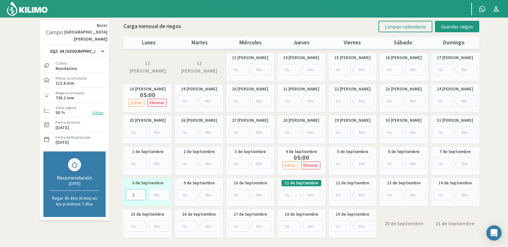
click at [142, 193] on input "2" at bounding box center [136, 194] width 20 height 11
click at [142, 193] on input "3" at bounding box center [136, 194] width 20 height 11
click at [142, 193] on input "4" at bounding box center [136, 194] width 20 height 11
type input "5"
click at [142, 193] on input "5" at bounding box center [136, 194] width 20 height 11
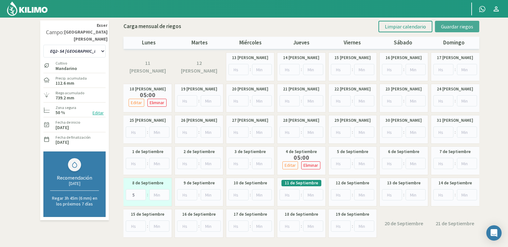
click at [454, 24] on span "Guardar riegos" at bounding box center [457, 26] width 32 height 6
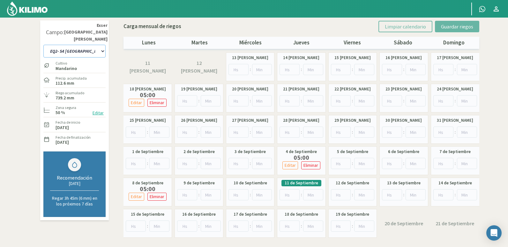
click at [99, 45] on select "EQ1- S1 CASETA COLEGIO EQ1- S1 CASETA EL ALAMO EQ1- S1 CASETA EL CERRO EQ1- S1 …" at bounding box center [74, 51] width 62 height 13
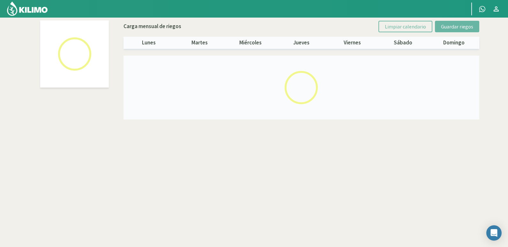
select select "10: Object"
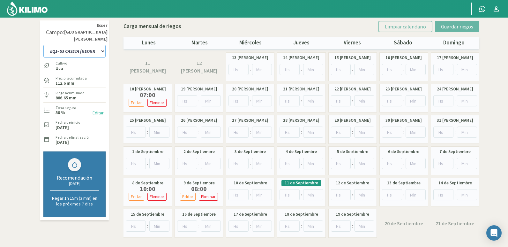
click at [100, 45] on select "EQ1- S1 CASETA COLEGIO EQ1- S1 CASETA EL ALAMO EQ1- S1 CASETA EL CERRO EQ1- S1 …" at bounding box center [74, 51] width 62 height 13
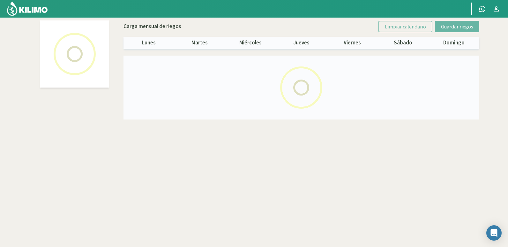
select select "22: Object"
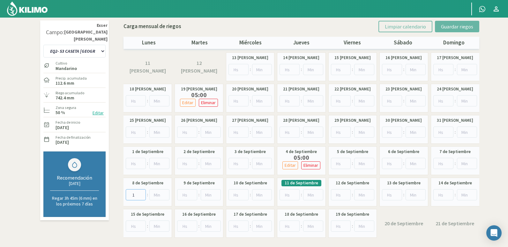
click at [142, 194] on input "1" at bounding box center [136, 194] width 20 height 11
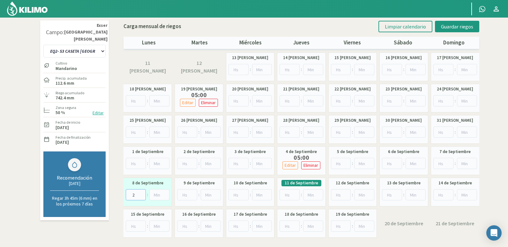
click at [142, 194] on input "2" at bounding box center [136, 194] width 20 height 11
click at [142, 194] on input "3" at bounding box center [136, 194] width 20 height 11
click at [142, 194] on input "4" at bounding box center [136, 194] width 20 height 11
type input "5"
click at [142, 194] on input "5" at bounding box center [136, 194] width 20 height 11
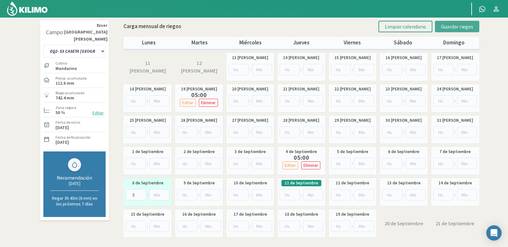
click at [471, 24] on span "Guardar riegos" at bounding box center [457, 26] width 32 height 6
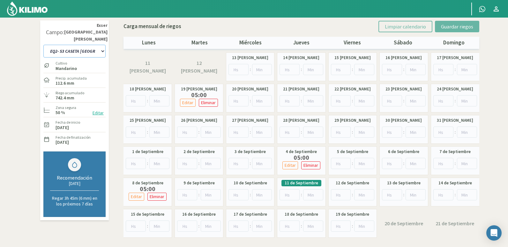
click at [98, 45] on select "EQ1- S1 CASETA COLEGIO EQ1- S1 CASETA EL ALAMO EQ1- S1 CASETA EL CERRO EQ1- S1 …" at bounding box center [74, 51] width 62 height 13
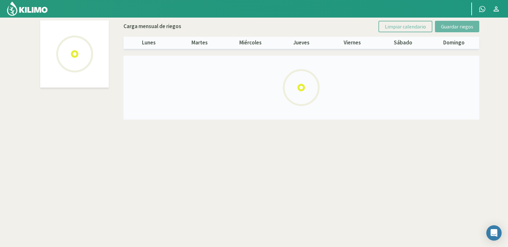
select select "20: Object"
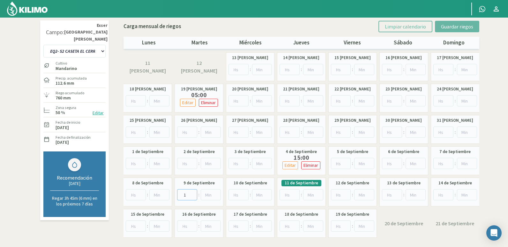
click at [194, 192] on input "1" at bounding box center [187, 194] width 20 height 11
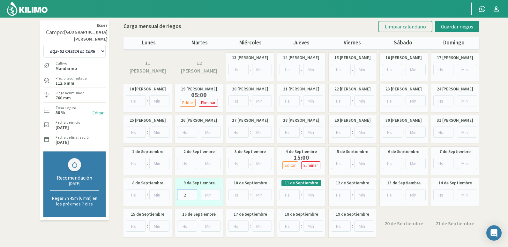
click at [194, 192] on input "2" at bounding box center [187, 194] width 20 height 11
click at [194, 192] on input "3" at bounding box center [187, 194] width 20 height 11
click at [194, 192] on input "4" at bounding box center [187, 194] width 20 height 11
click at [194, 192] on input "5" at bounding box center [187, 194] width 20 height 11
click at [194, 192] on input "6" at bounding box center [187, 194] width 20 height 11
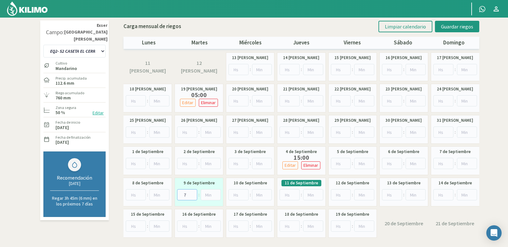
click at [194, 192] on input "7" at bounding box center [187, 194] width 20 height 11
click at [194, 192] on input "8" at bounding box center [187, 194] width 20 height 11
click at [194, 192] on input "9" at bounding box center [187, 194] width 20 height 11
click at [194, 192] on input "10" at bounding box center [187, 194] width 20 height 11
click at [194, 192] on input "11" at bounding box center [187, 194] width 20 height 11
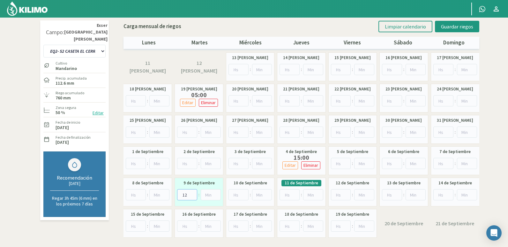
click at [194, 192] on input "12" at bounding box center [187, 194] width 20 height 11
click at [194, 192] on input "13" at bounding box center [187, 194] width 20 height 11
click at [194, 192] on input "14" at bounding box center [187, 194] width 20 height 11
type input "15"
click at [194, 192] on input "15" at bounding box center [187, 194] width 20 height 11
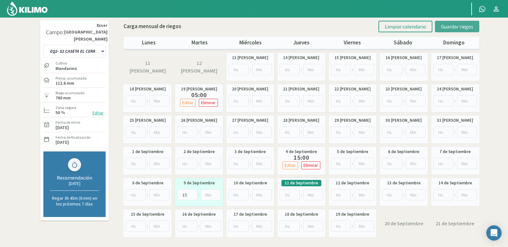
click at [451, 23] on button "Guardar riegos" at bounding box center [457, 26] width 44 height 11
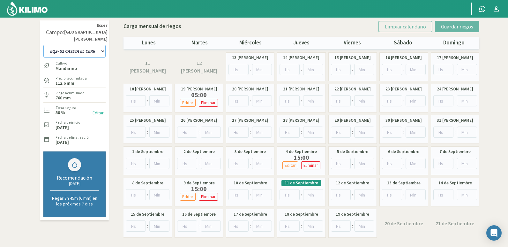
click at [77, 45] on select "EQ1- S1 CASETA COLEGIO EQ1- S1 CASETA EL ALAMO EQ1- S1 CASETA EL CERRO EQ1- S1 …" at bounding box center [74, 51] width 62 height 13
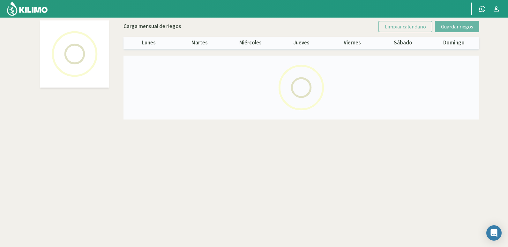
select select "18: Object"
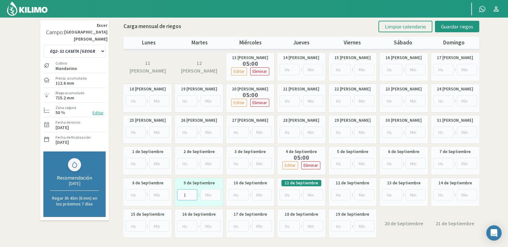
click at [192, 192] on input "1" at bounding box center [187, 194] width 20 height 11
click at [192, 192] on input "2" at bounding box center [187, 194] width 20 height 11
click at [192, 192] on input "3" at bounding box center [187, 194] width 20 height 11
click at [192, 192] on input "4" at bounding box center [187, 194] width 20 height 11
type input "5"
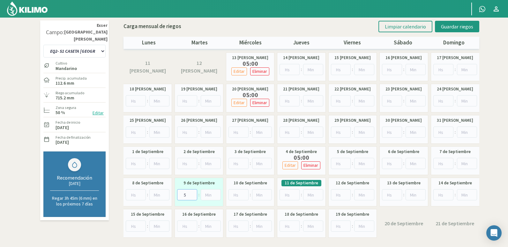
click at [192, 192] on input "5" at bounding box center [187, 194] width 20 height 11
click at [465, 32] on button "Guardar riegos" at bounding box center [457, 26] width 44 height 11
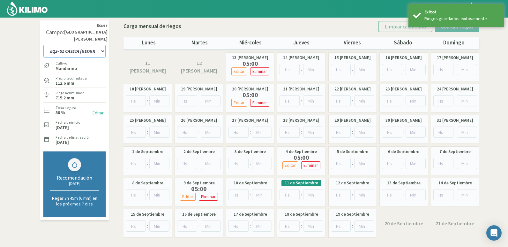
click at [95, 47] on select "EQ1- S1 CASETA COLEGIO EQ1- S1 CASETA EL ALAMO EQ1- S1 CASETA EL CERRO EQ1- S1 …" at bounding box center [74, 51] width 62 height 13
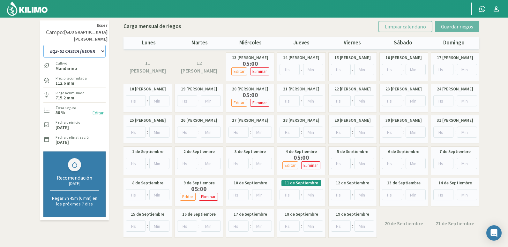
click at [98, 45] on select "EQ1- S1 CASETA COLEGIO EQ1- S1 CASETA EL ALAMO EQ1- S1 CASETA EL CERRO EQ1- S1 …" at bounding box center [74, 51] width 62 height 13
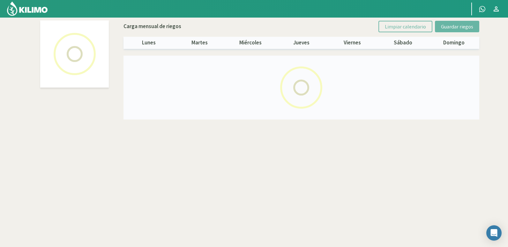
select select "24: Object"
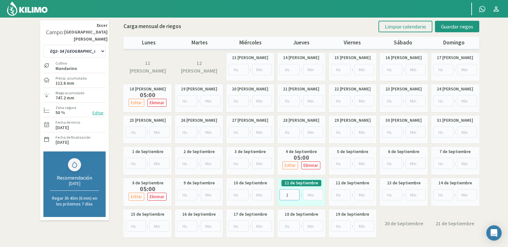
click at [295, 193] on input "1" at bounding box center [290, 194] width 20 height 11
click at [295, 193] on input "2" at bounding box center [290, 194] width 20 height 11
click at [295, 193] on input "4" at bounding box center [290, 194] width 20 height 11
type input "5"
click at [295, 193] on input "5" at bounding box center [290, 194] width 20 height 11
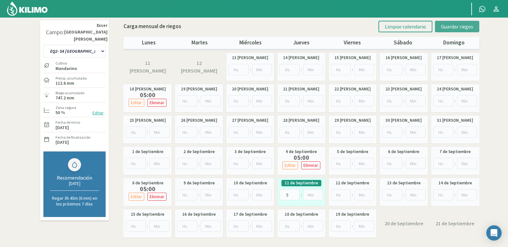
click at [455, 26] on span "Guardar riegos" at bounding box center [457, 26] width 32 height 6
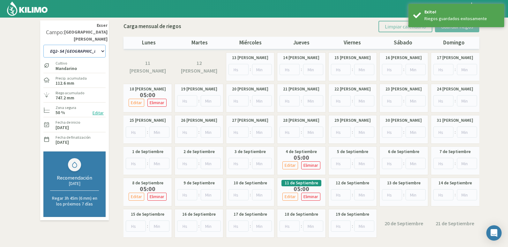
click at [89, 46] on select "EQ1- S1 CASETA COLEGIO EQ1- S1 CASETA EL ALAMO EQ1- S1 CASETA EL CERRO EQ1- S1 …" at bounding box center [74, 51] width 62 height 13
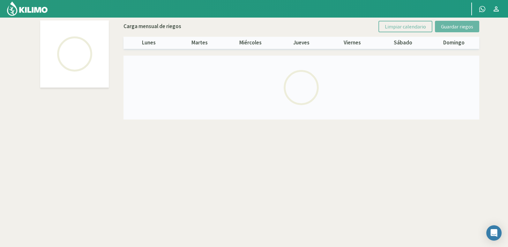
select select "22: Object"
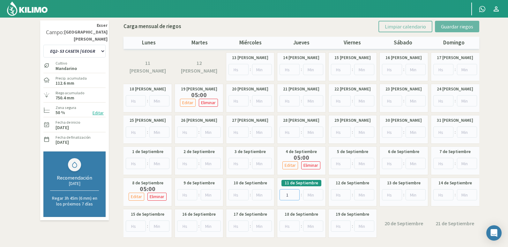
click at [296, 194] on input "1" at bounding box center [290, 194] width 20 height 11
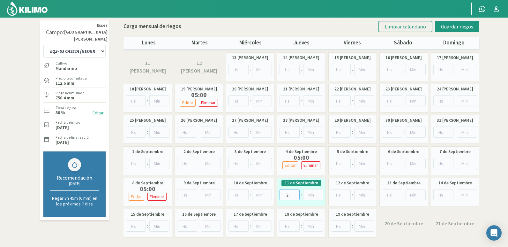
click at [296, 194] on input "2" at bounding box center [290, 194] width 20 height 11
click at [296, 194] on input "3" at bounding box center [290, 194] width 20 height 11
click at [296, 194] on input "4" at bounding box center [290, 194] width 20 height 11
type input "5"
click at [296, 194] on input "5" at bounding box center [290, 194] width 20 height 11
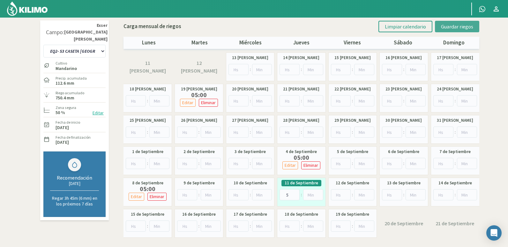
click at [462, 27] on span "Guardar riegos" at bounding box center [457, 26] width 32 height 6
